Goal: Information Seeking & Learning: Learn about a topic

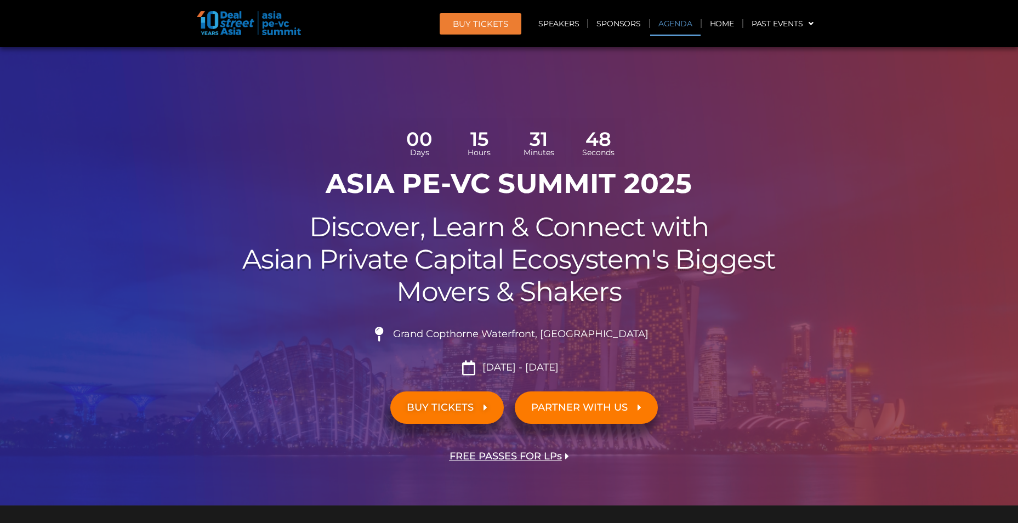
click at [682, 28] on link "Agenda" at bounding box center [675, 23] width 50 height 25
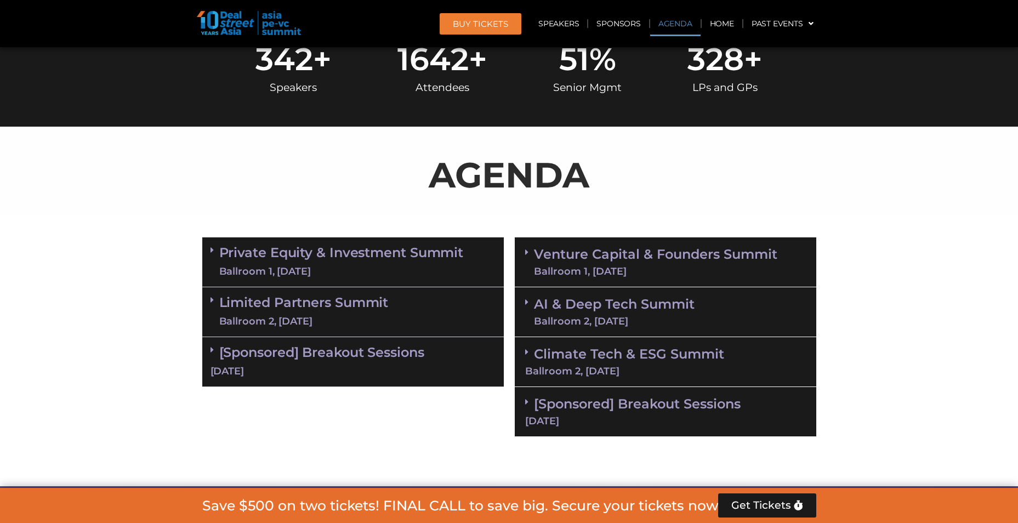
scroll to position [632, 0]
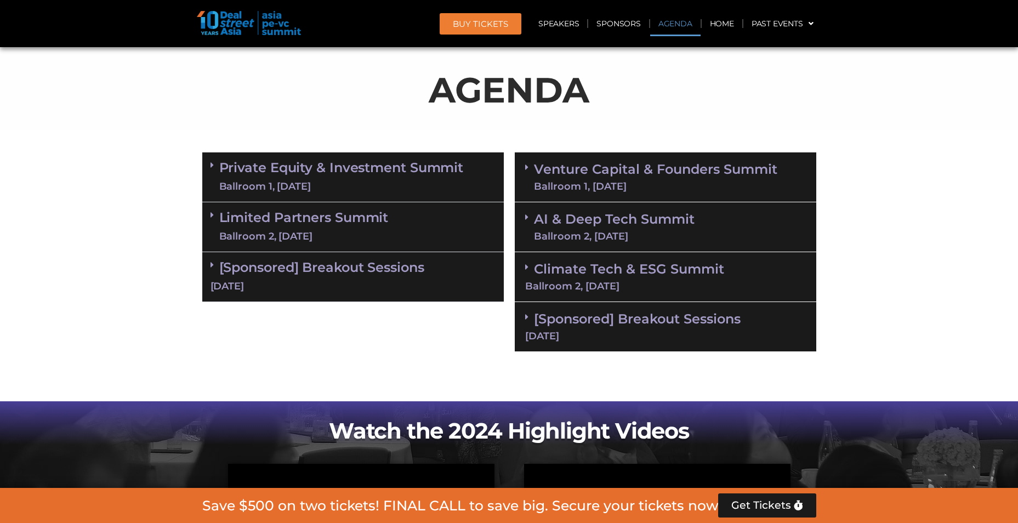
click at [343, 219] on link "Limited Partners [GEOGRAPHIC_DATA] 2, [DATE]" at bounding box center [303, 226] width 169 height 33
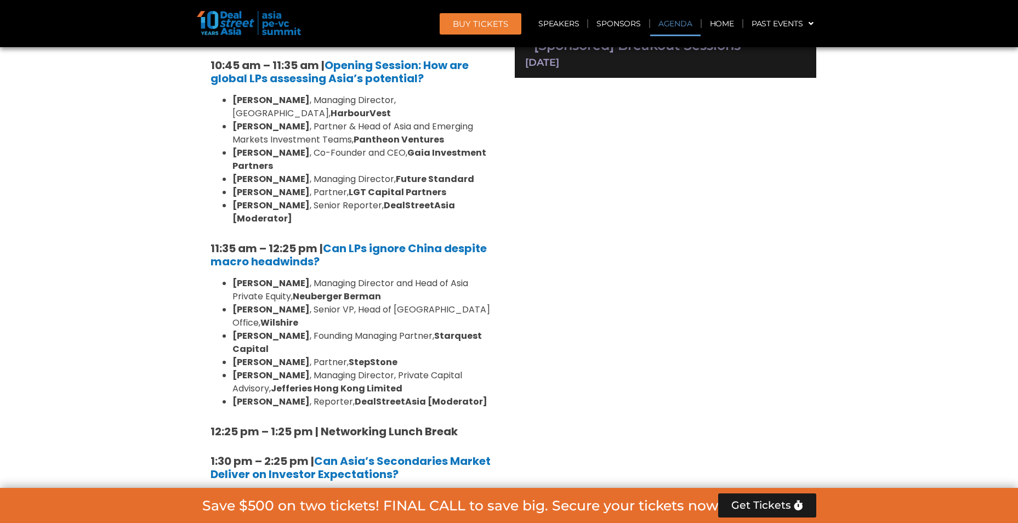
scroll to position [906, 0]
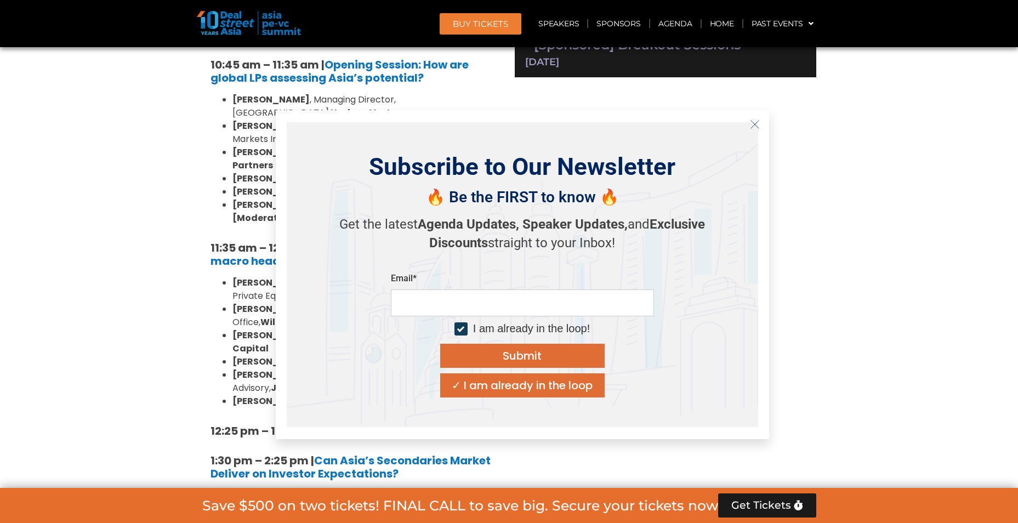
click at [756, 121] on icon "Close" at bounding box center [755, 124] width 10 height 10
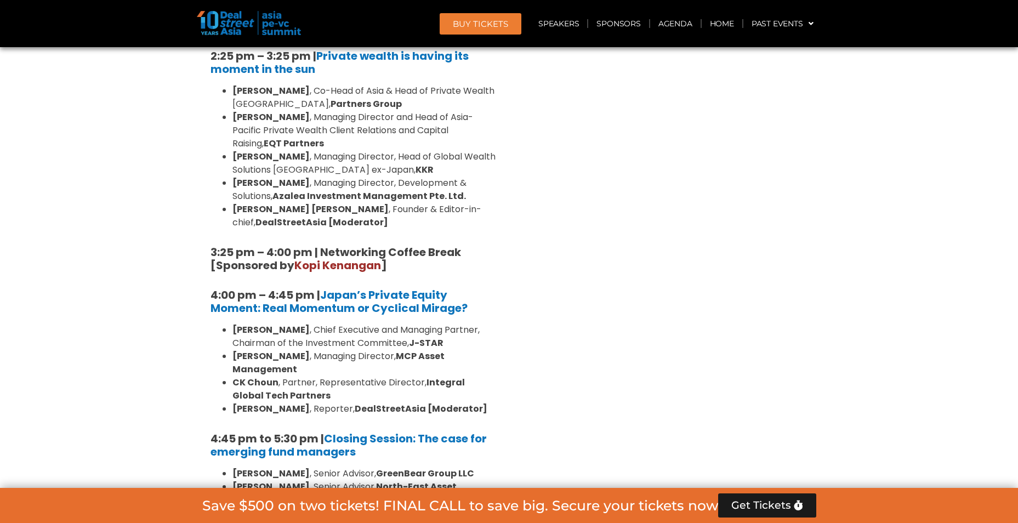
scroll to position [2169, 0]
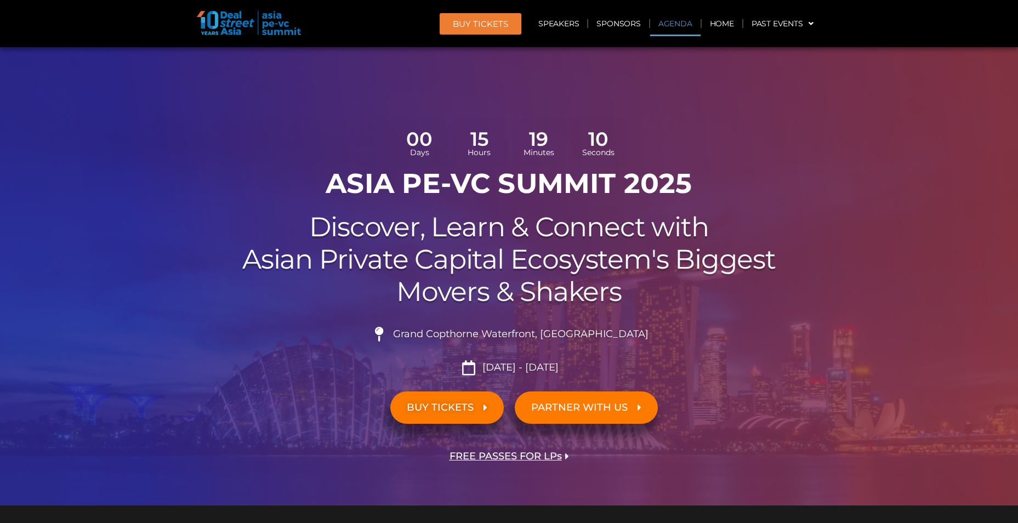
click at [676, 28] on link "Agenda" at bounding box center [675, 23] width 50 height 25
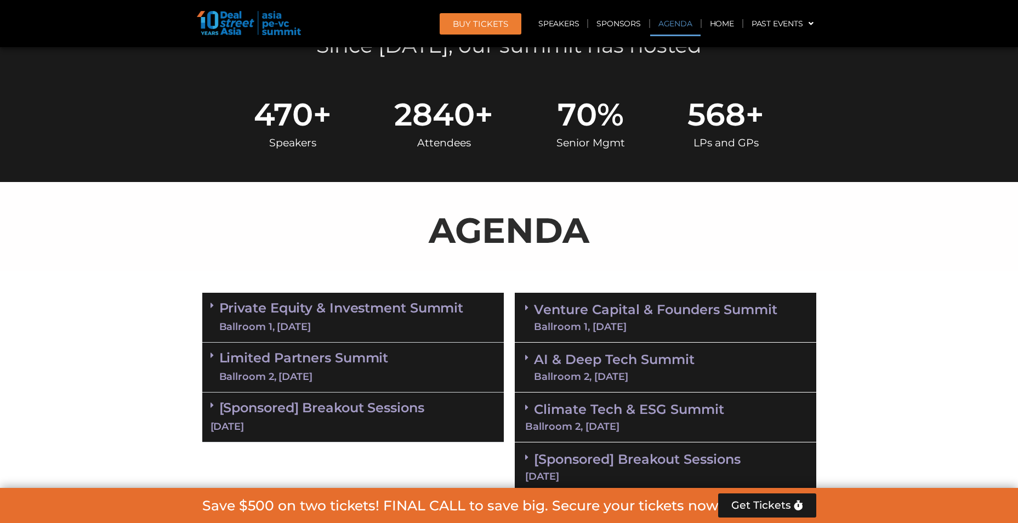
scroll to position [632, 0]
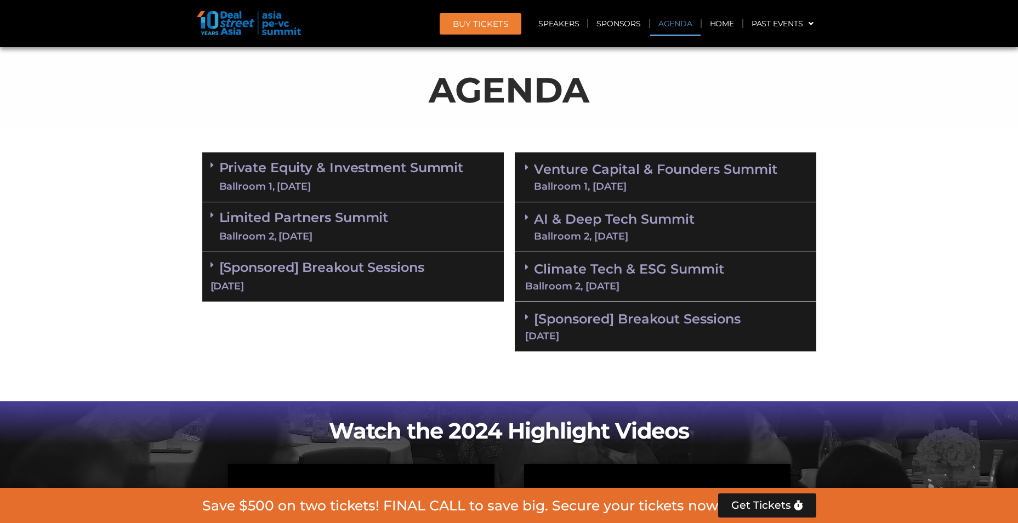
click at [328, 213] on link "Limited Partners [GEOGRAPHIC_DATA] 2, [DATE]" at bounding box center [303, 226] width 169 height 33
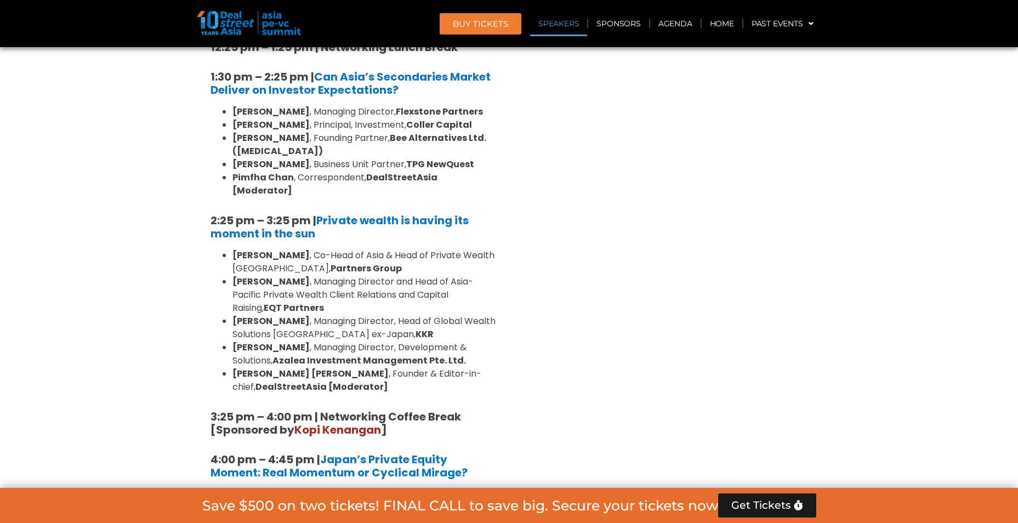
scroll to position [1235, 0]
